Goal: Navigation & Orientation: Find specific page/section

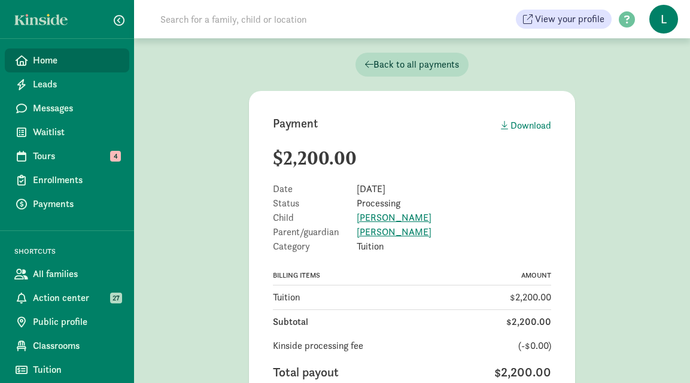
click at [56, 65] on span "Home" at bounding box center [76, 60] width 87 height 14
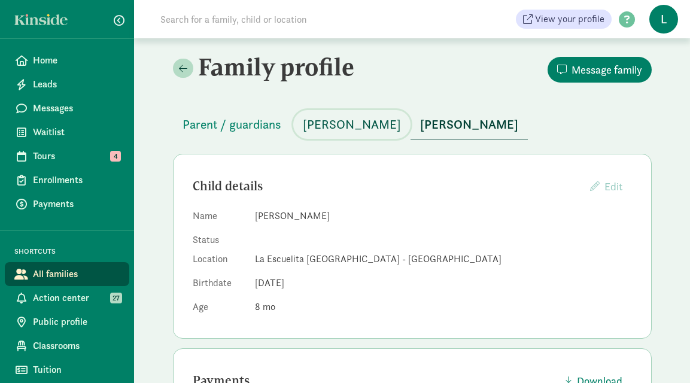
click at [342, 129] on span "Aurora Sturrock" at bounding box center [352, 124] width 98 height 19
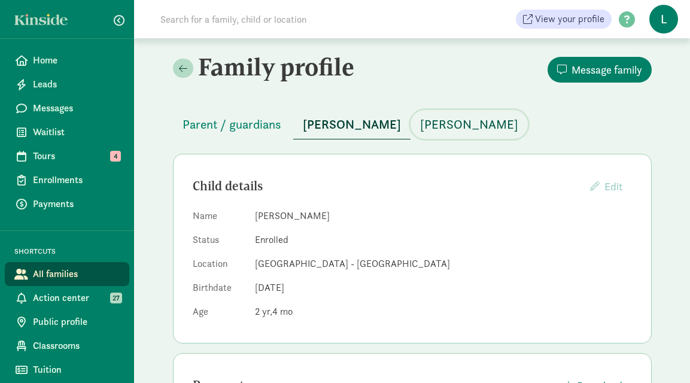
click at [458, 127] on span "Hector Sturrock" at bounding box center [469, 124] width 98 height 19
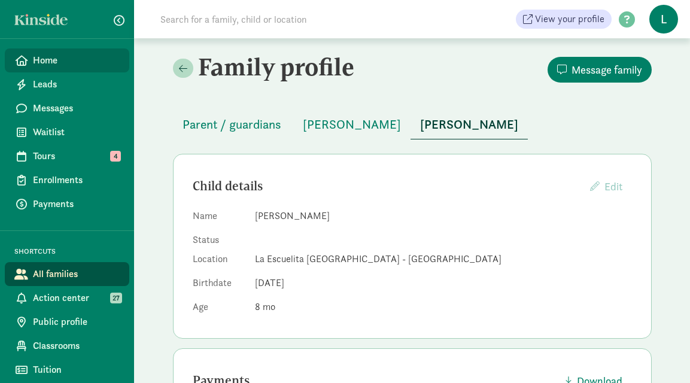
click at [60, 58] on span "Home" at bounding box center [76, 60] width 87 height 14
